Goal: Task Accomplishment & Management: Manage account settings

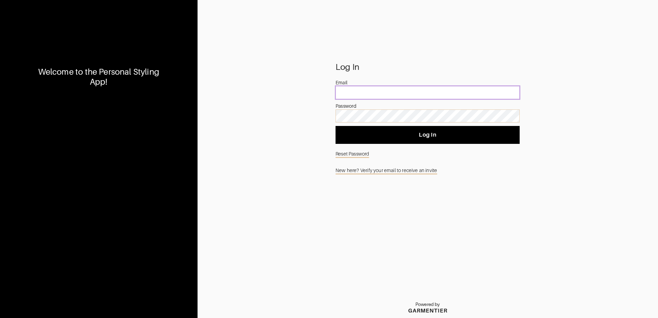
click at [384, 94] on input "email" at bounding box center [428, 92] width 184 height 13
type input "[EMAIL_ADDRESS][DOMAIN_NAME]"
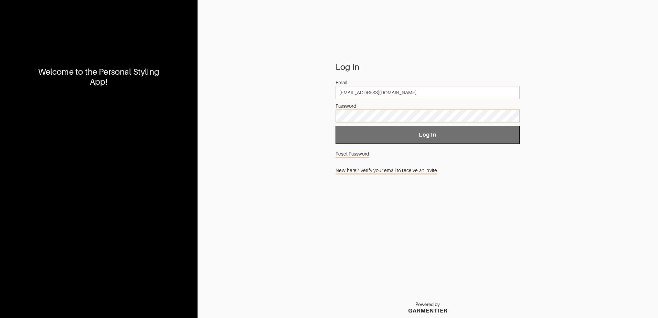
click at [423, 136] on span "Log In" at bounding box center [427, 135] width 173 height 7
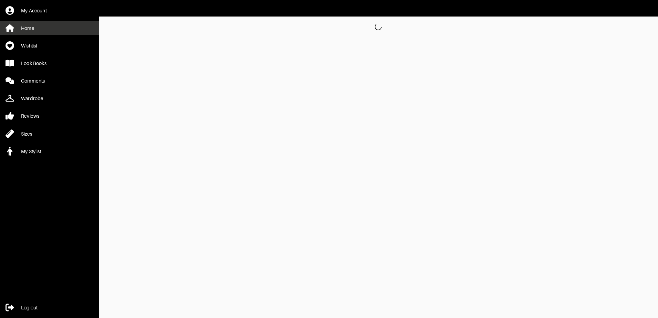
click at [34, 27] on link "Home" at bounding box center [49, 28] width 99 height 14
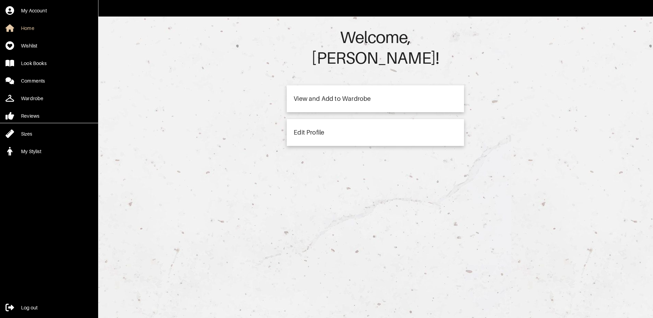
click at [365, 96] on div "View and Add to Wardrobe" at bounding box center [332, 99] width 77 height 6
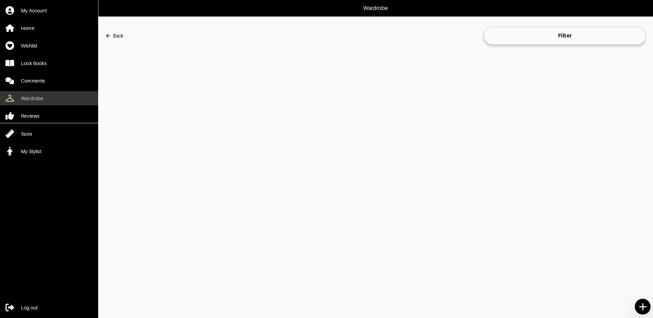
click at [39, 101] on div "Wardrobe" at bounding box center [32, 98] width 22 height 7
click at [115, 34] on div "Back" at bounding box center [118, 35] width 10 height 7
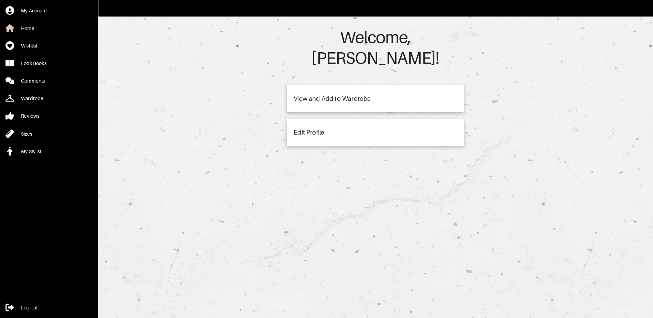
click at [348, 96] on div "View and Add to Wardrobe" at bounding box center [332, 99] width 77 height 6
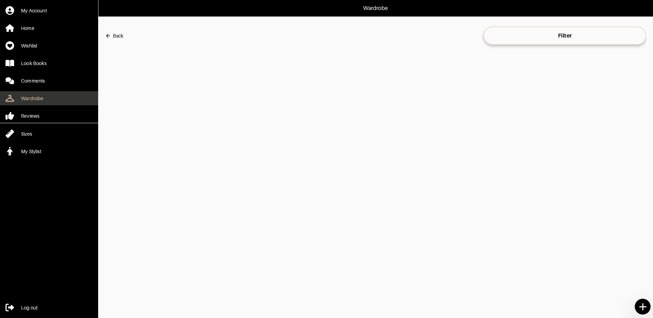
click at [32, 99] on div "Wardrobe" at bounding box center [32, 98] width 22 height 7
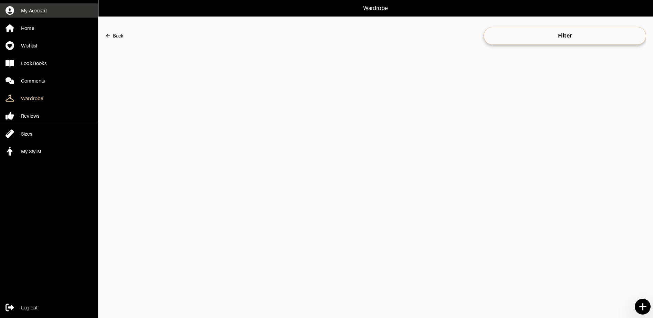
click at [42, 10] on div "My Account" at bounding box center [34, 10] width 26 height 7
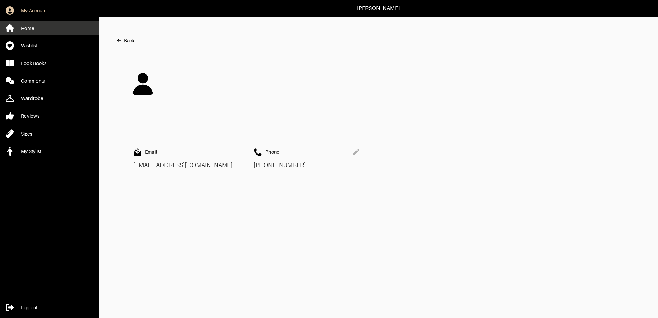
click at [34, 29] on div "Home" at bounding box center [27, 28] width 13 height 7
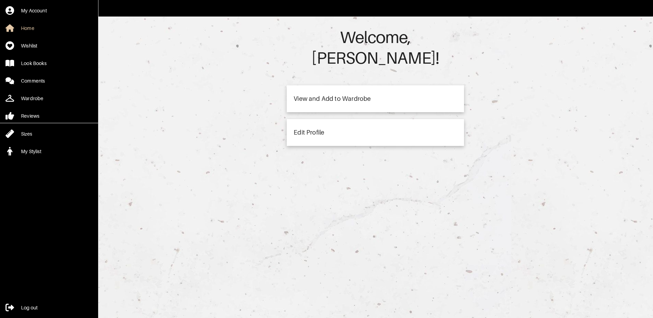
click at [345, 96] on div "View and Add to Wardrobe" at bounding box center [332, 99] width 77 height 6
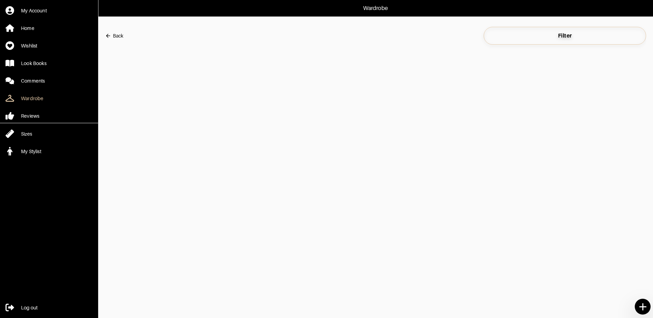
click at [599, 36] on span "Filter" at bounding box center [564, 35] width 151 height 7
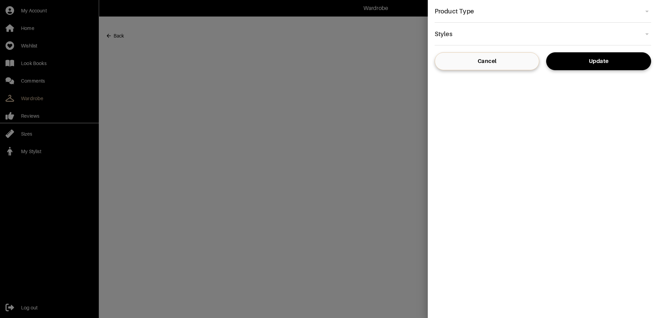
click at [648, 12] on div "​" at bounding box center [543, 11] width 217 height 12
click at [650, 33] on div "​" at bounding box center [543, 34] width 217 height 12
click at [630, 60] on span "Update" at bounding box center [599, 61] width 94 height 7
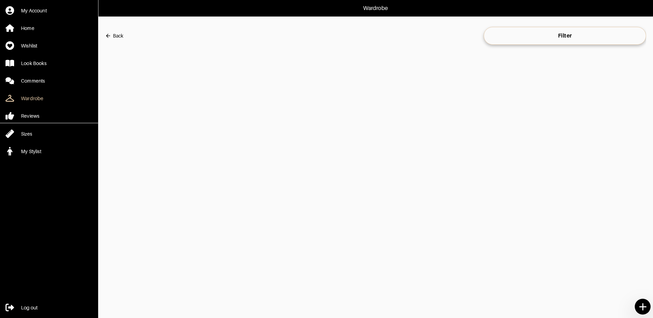
click at [130, 30] on div "Back Filter" at bounding box center [375, 36] width 541 height 18
click at [108, 39] on button "Back" at bounding box center [114, 36] width 18 height 14
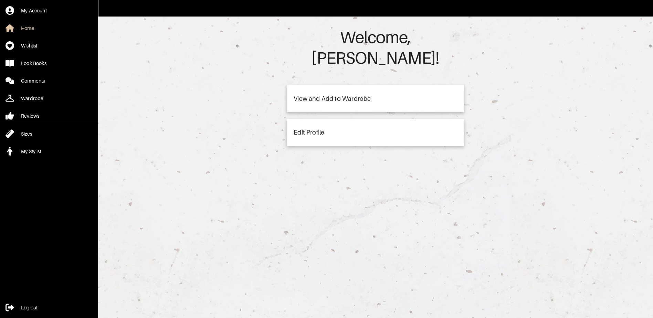
click at [120, 36] on div "Welcome, [PERSON_NAME] ! View and Add to Wardrobe Edit Profile" at bounding box center [375, 176] width 555 height 318
